Goal: Information Seeking & Learning: Compare options

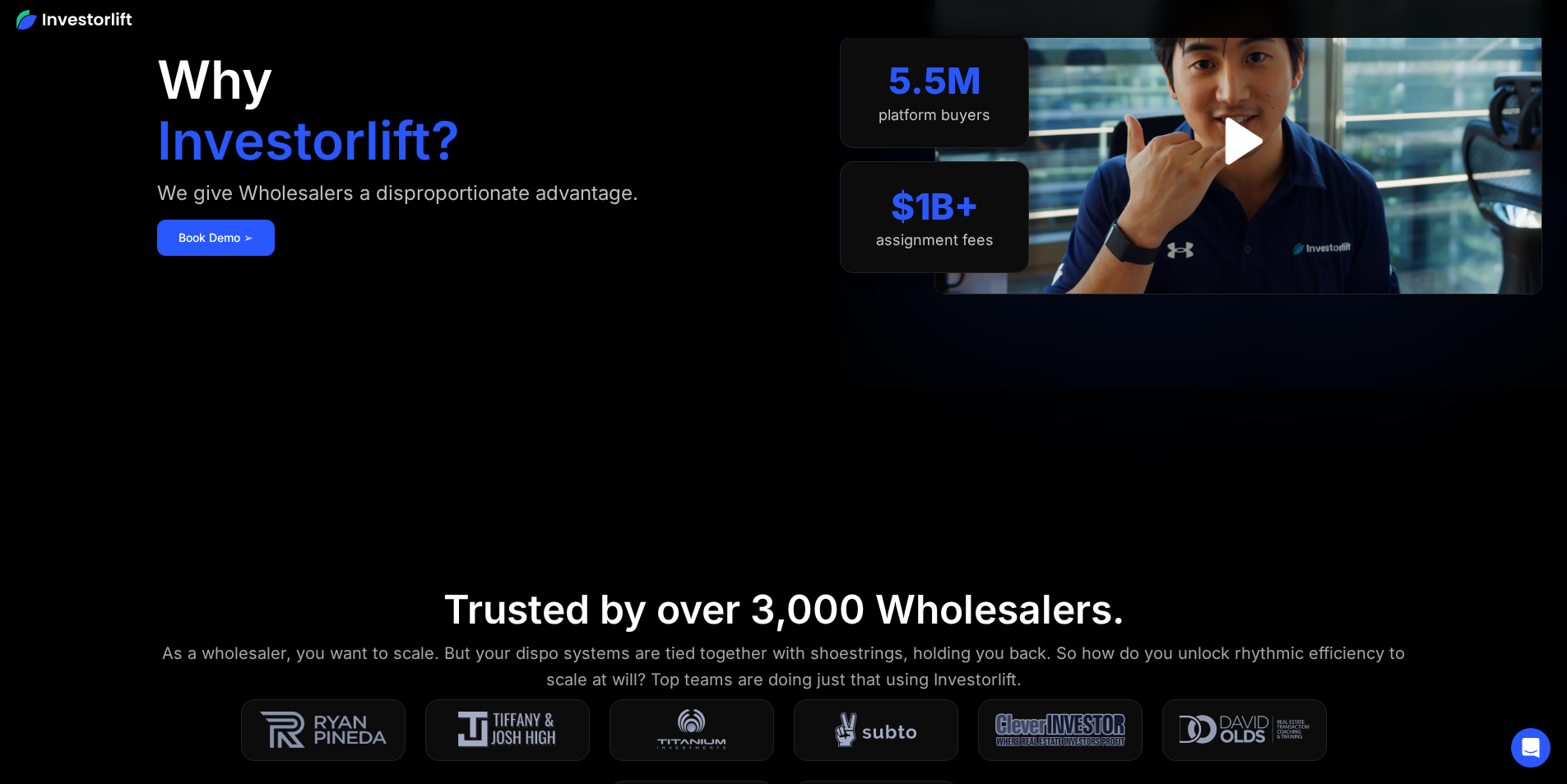
scroll to position [329, 0]
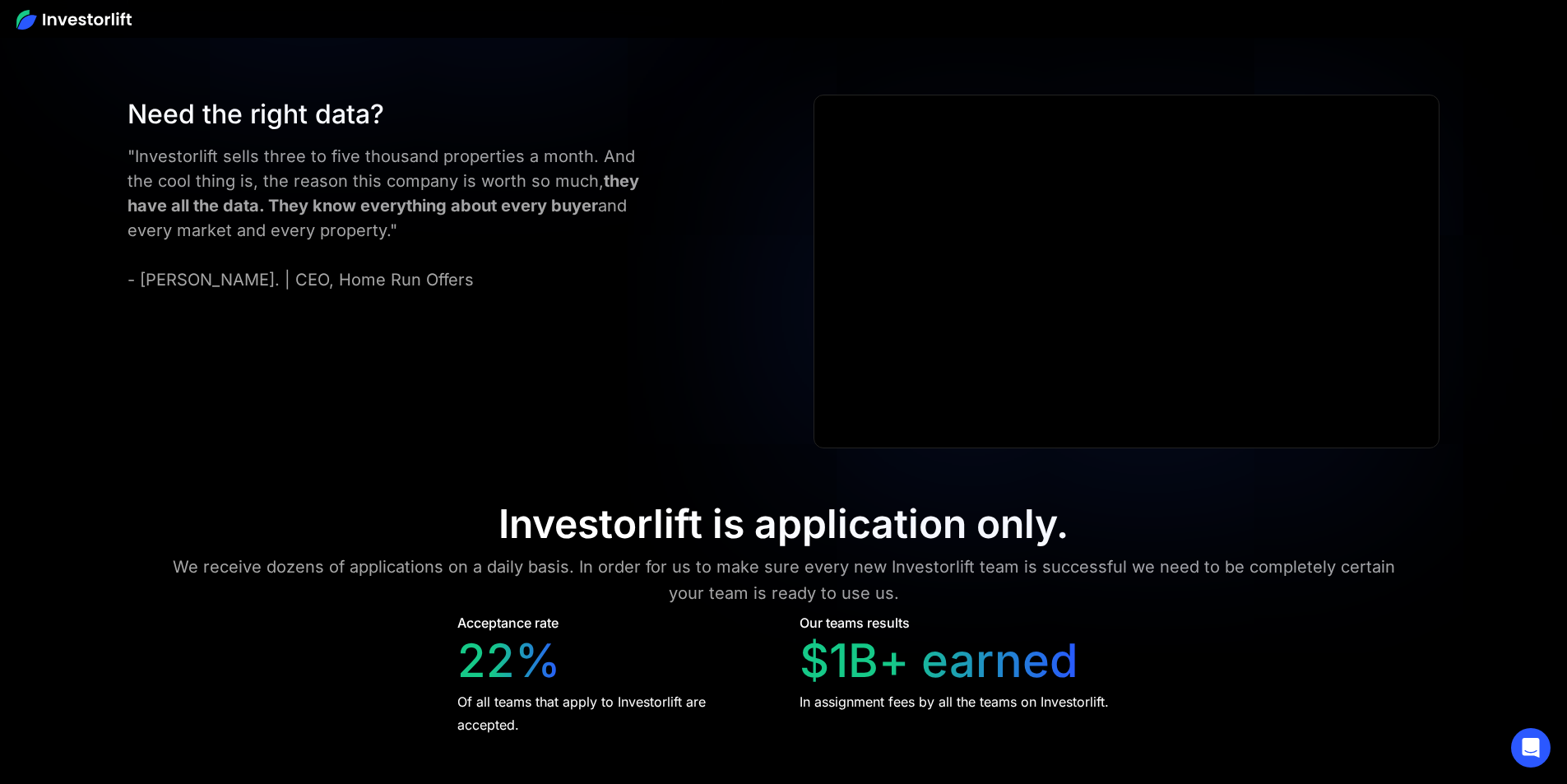
scroll to position [6576, 0]
